Goal: Transaction & Acquisition: Download file/media

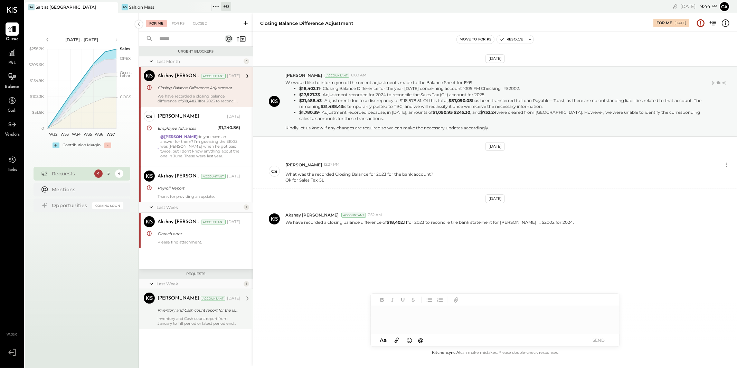
click at [190, 283] on div "Inventory and Cash count report for the latest period end" at bounding box center [198, 309] width 80 height 7
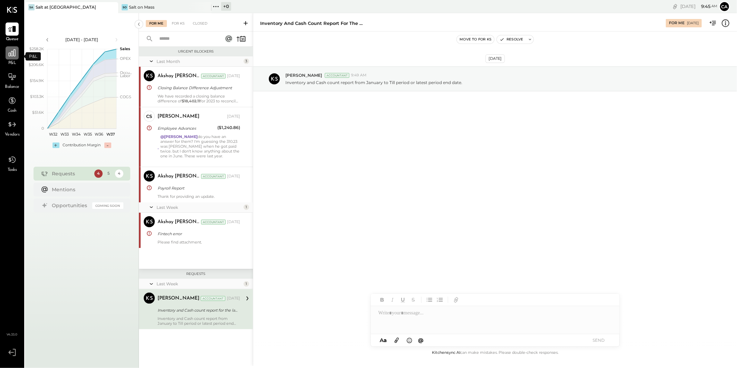
click at [11, 56] on icon at bounding box center [12, 52] width 9 height 9
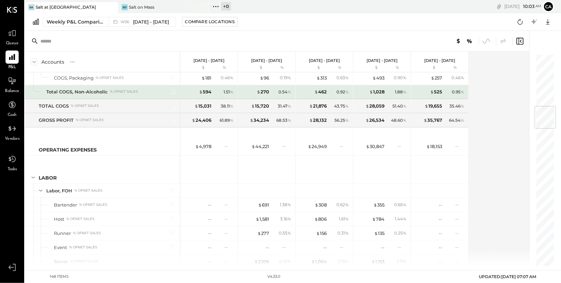
scroll to position [415, 0]
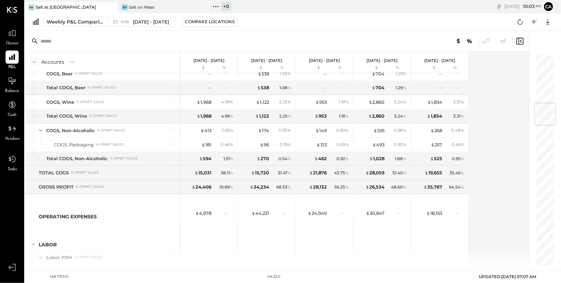
click at [13, 41] on span "Queue" at bounding box center [12, 43] width 13 height 6
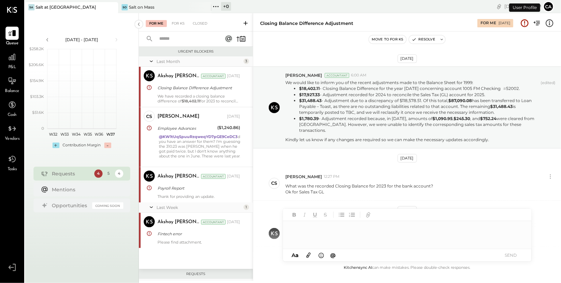
scroll to position [36, 0]
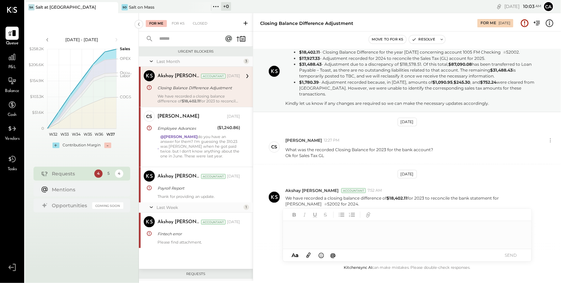
click at [243, 24] on icon at bounding box center [245, 23] width 7 height 7
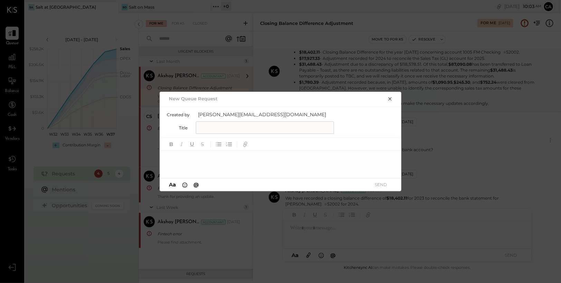
click at [262, 130] on input "text" at bounding box center [265, 127] width 138 height 12
type input "*"
type input "**********"
click at [217, 160] on div at bounding box center [281, 164] width 242 height 28
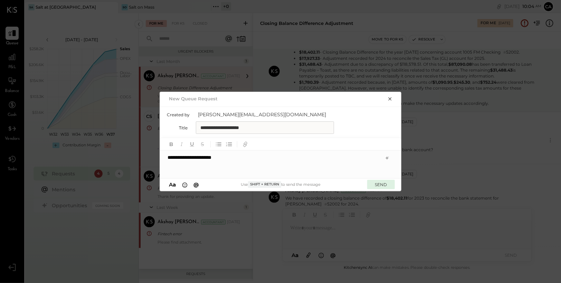
click at [377, 185] on button "SEND" at bounding box center [381, 184] width 28 height 9
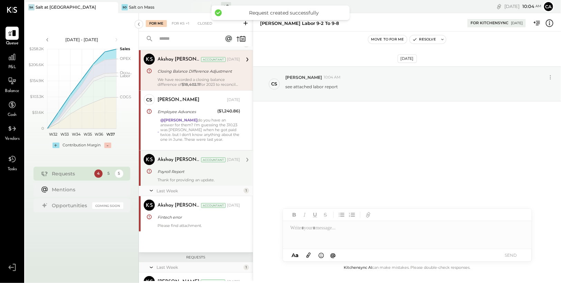
scroll to position [17, 0]
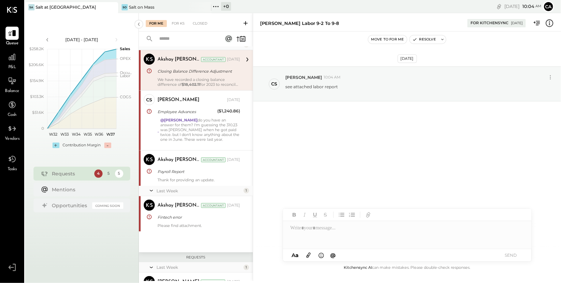
click at [309, 255] on icon at bounding box center [309, 255] width 8 height 8
click at [377, 205] on div at bounding box center [407, 209] width 249 height 28
click at [519, 255] on button "SEND" at bounding box center [511, 254] width 28 height 9
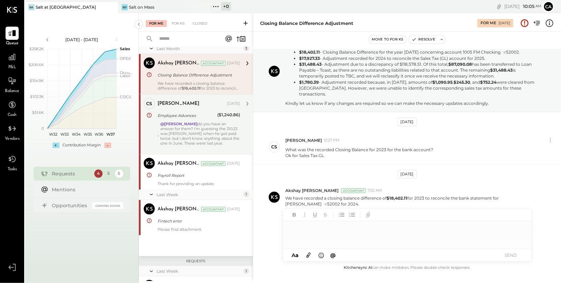
scroll to position [14, 0]
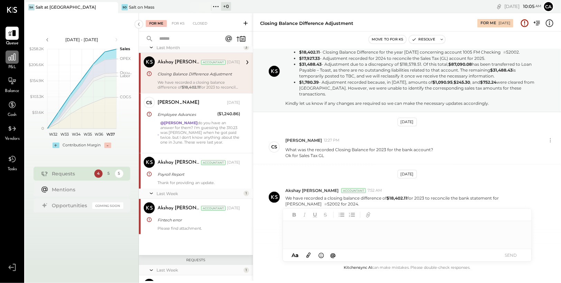
click at [10, 59] on icon at bounding box center [12, 57] width 7 height 7
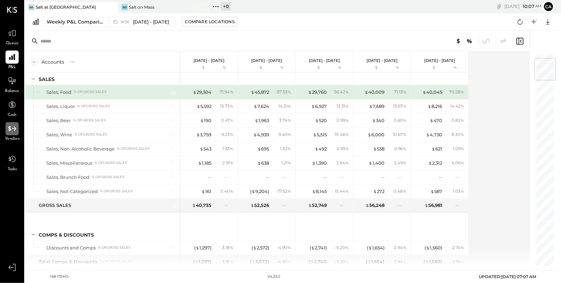
scroll to position [36, 0]
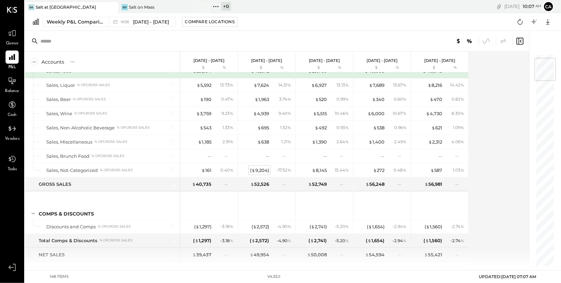
click at [260, 169] on div "( $ 9,204 )" at bounding box center [259, 170] width 19 height 7
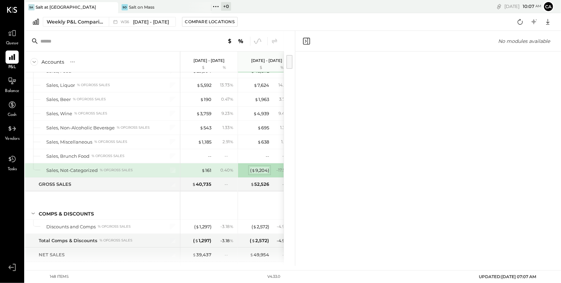
click at [260, 169] on div "( $ 9,204 )" at bounding box center [259, 170] width 19 height 7
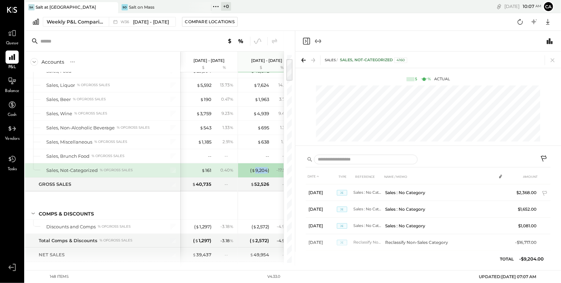
scroll to position [74, 0]
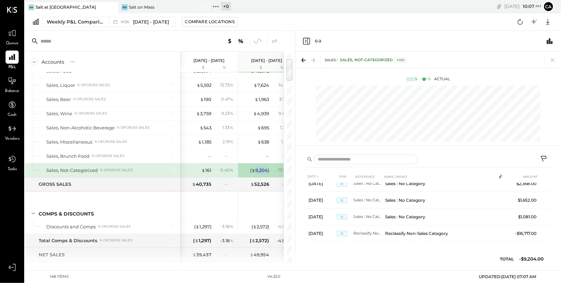
click at [545, 158] on icon at bounding box center [544, 159] width 8 height 8
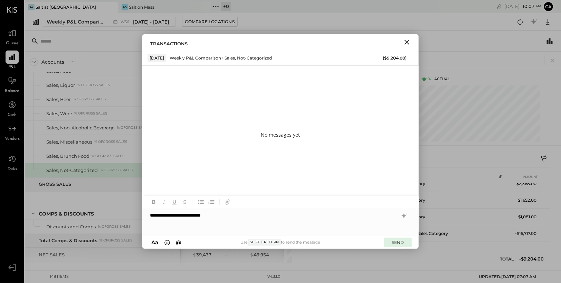
click at [399, 243] on button "SEND" at bounding box center [398, 241] width 28 height 9
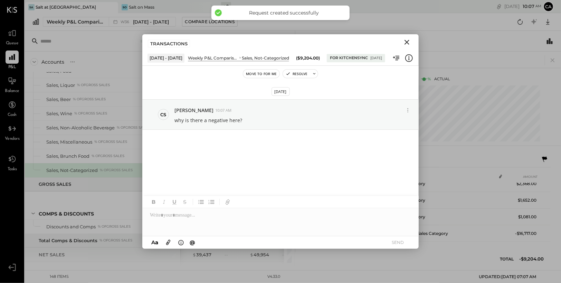
click at [406, 41] on icon "Close" at bounding box center [407, 42] width 5 height 5
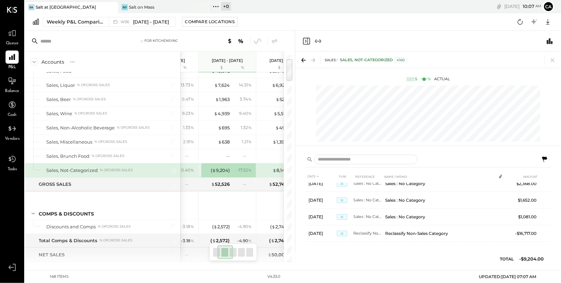
scroll to position [0, 43]
click at [556, 58] on icon at bounding box center [553, 60] width 10 height 10
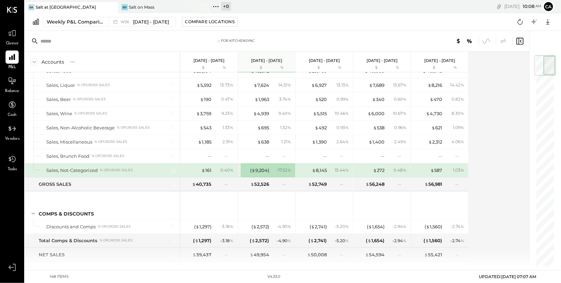
click at [327, 170] on div "$ 8,145 15.44 %" at bounding box center [325, 170] width 52 height 14
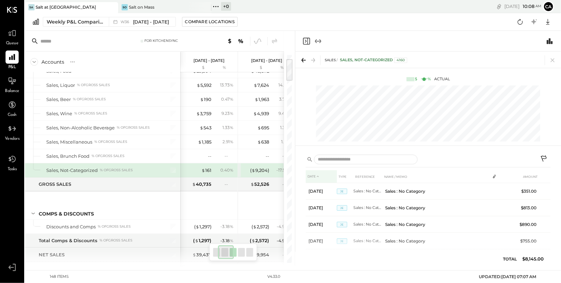
click at [321, 171] on th "DATE" at bounding box center [321, 176] width 31 height 13
click at [551, 63] on icon at bounding box center [553, 60] width 10 height 10
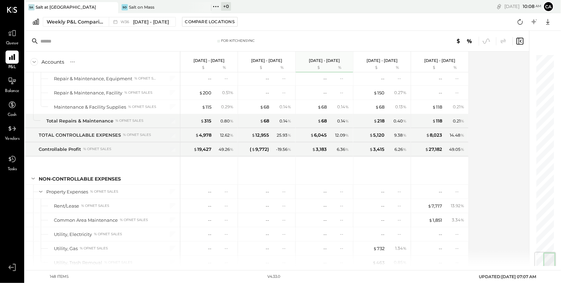
scroll to position [1681, 0]
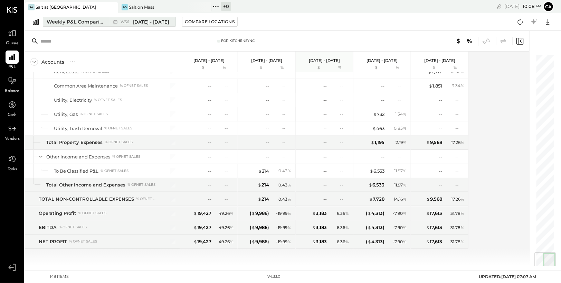
click at [139, 22] on span "[DATE] - [DATE]" at bounding box center [151, 22] width 36 height 7
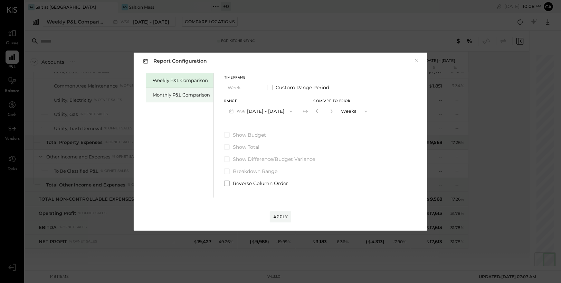
click at [198, 94] on div "Monthly P&L Comparison" at bounding box center [181, 95] width 57 height 7
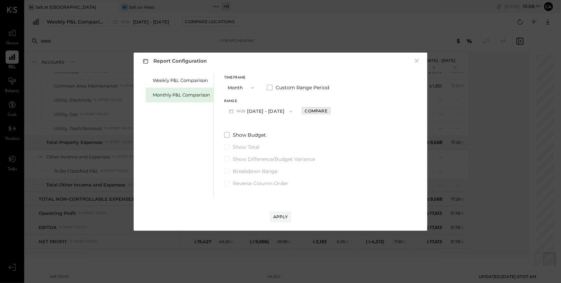
click at [310, 111] on div "Compare" at bounding box center [316, 111] width 22 height 6
click at [315, 111] on icon "button" at bounding box center [317, 111] width 4 height 4
click at [311, 110] on div "Compare" at bounding box center [316, 111] width 22 height 6
click at [281, 111] on button "M09 [DATE] - [DATE]" at bounding box center [260, 111] width 73 height 13
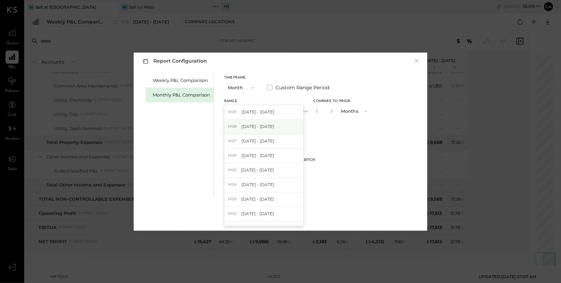
click at [273, 127] on div "M08 [DATE] - [DATE]" at bounding box center [264, 127] width 79 height 15
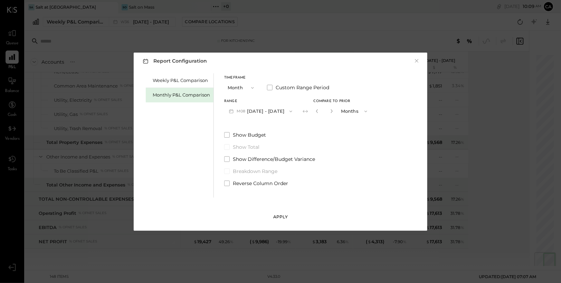
click at [282, 216] on div "Apply" at bounding box center [280, 217] width 15 height 6
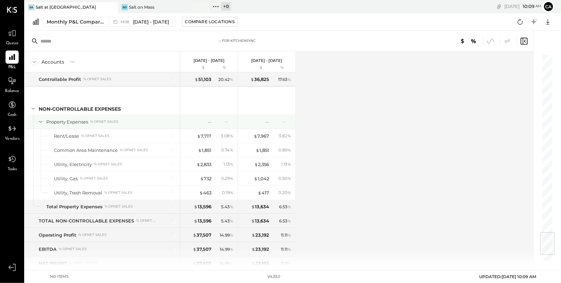
scroll to position [1567, 0]
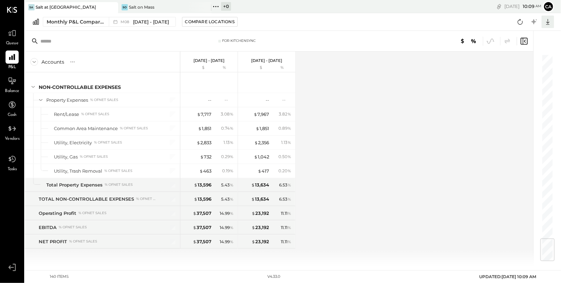
click at [550, 23] on icon at bounding box center [547, 21] width 9 height 9
click at [520, 60] on div "Excel" at bounding box center [526, 62] width 55 height 15
